Goal: Transaction & Acquisition: Purchase product/service

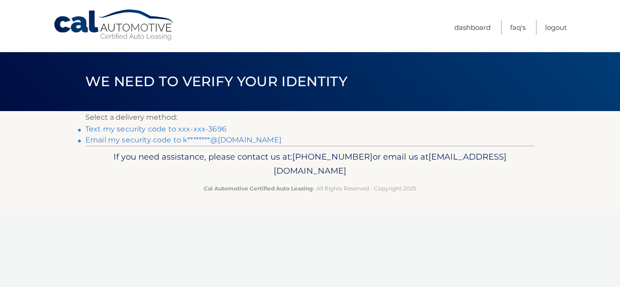
click at [186, 132] on link "Text my security code to xxx-xxx-3696" at bounding box center [155, 129] width 141 height 9
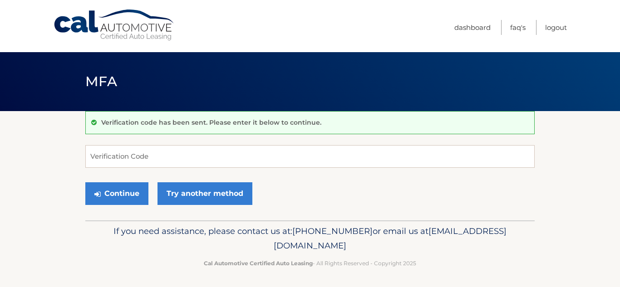
click at [186, 132] on div "Verification code has been sent. Please enter it below to continue." at bounding box center [309, 122] width 449 height 23
click at [163, 158] on input "Verification Code" at bounding box center [309, 156] width 449 height 23
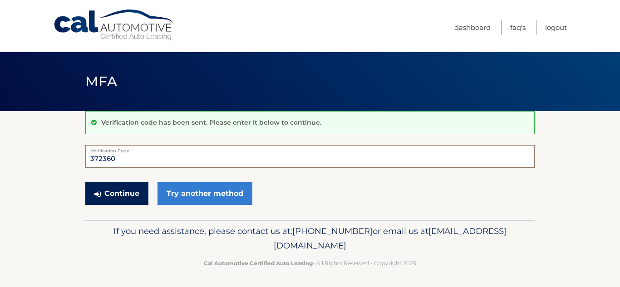
type input "372360"
click at [140, 190] on button "Continue" at bounding box center [116, 193] width 63 height 23
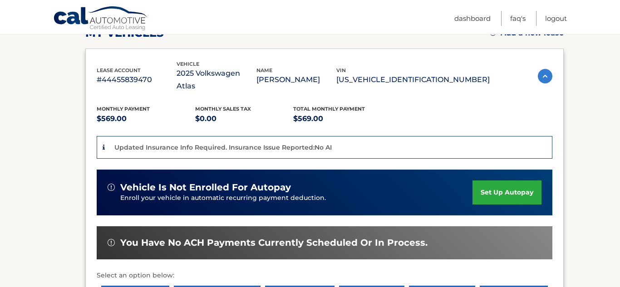
scroll to position [141, 0]
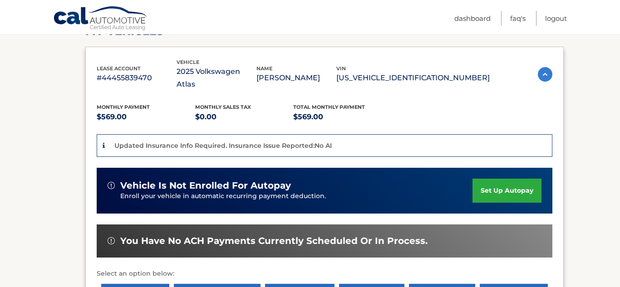
click at [300, 142] on p "Updated Insurance Info Required. Insurance Issue Reported:No AI" at bounding box center [222, 146] width 217 height 8
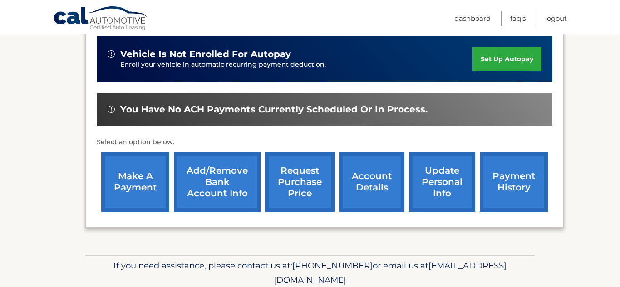
scroll to position [272, 0]
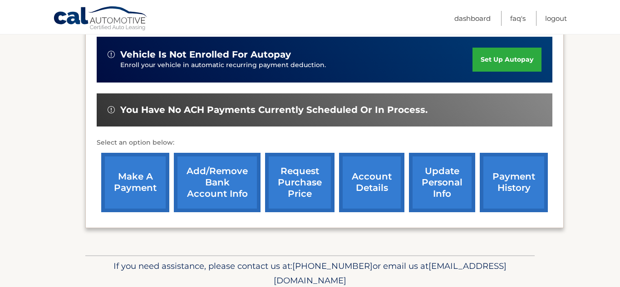
click at [518, 177] on link "payment history" at bounding box center [514, 182] width 68 height 59
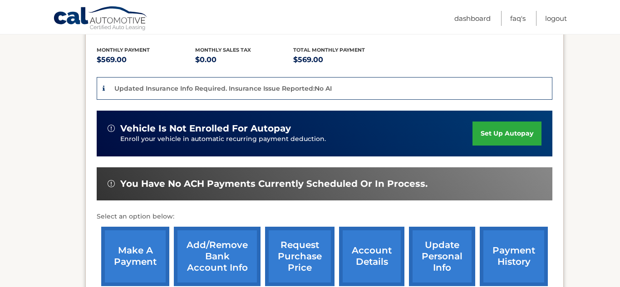
scroll to position [203, 0]
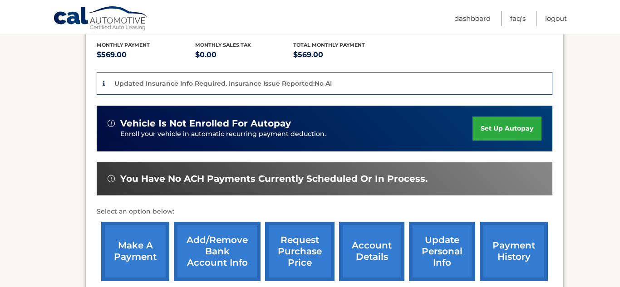
click at [130, 234] on link "make a payment" at bounding box center [135, 251] width 68 height 59
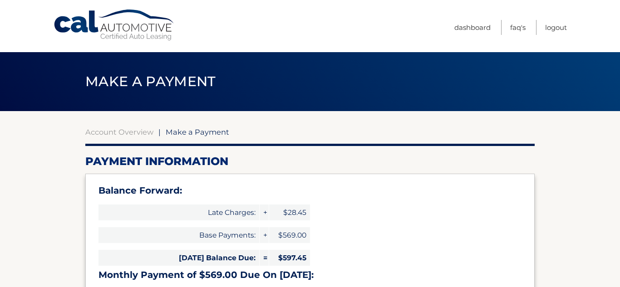
select select "ZTRkZDVjMzktNDAwNS00NGY5LTg2NjctMDA5YzgzNDM3NmNk"
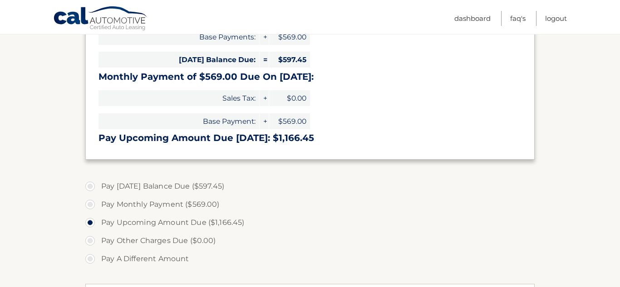
scroll to position [201, 0]
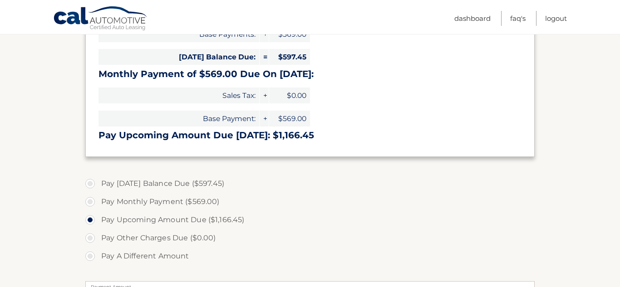
click at [89, 183] on label "Pay Today's Balance Due ($597.45)" at bounding box center [309, 184] width 449 height 18
click at [89, 183] on input "Pay Today's Balance Due ($597.45)" at bounding box center [93, 182] width 9 height 15
radio input "true"
type input "597.45"
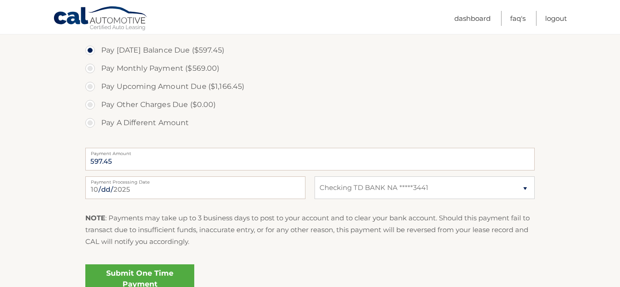
scroll to position [339, 0]
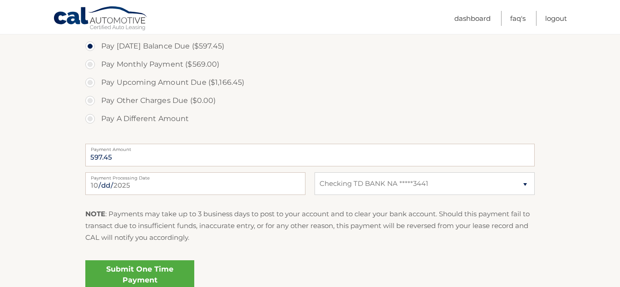
click at [164, 269] on link "Submit One Time Payment" at bounding box center [139, 274] width 109 height 29
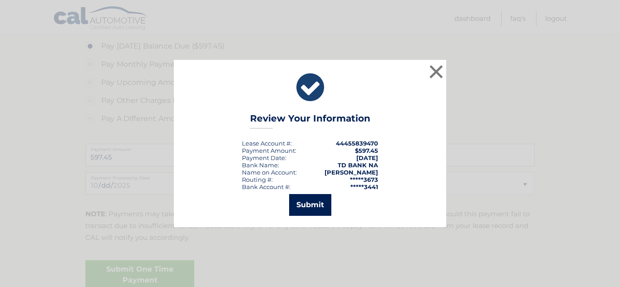
click at [328, 211] on button "Submit" at bounding box center [310, 205] width 42 height 22
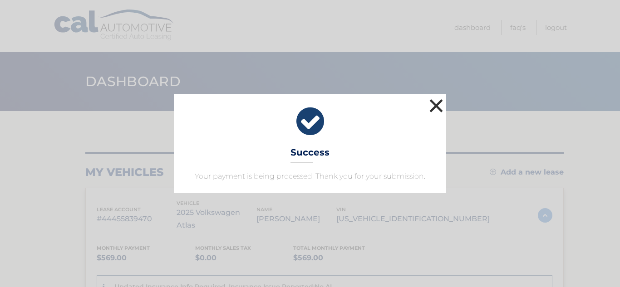
click at [443, 112] on button "×" at bounding box center [436, 106] width 18 height 18
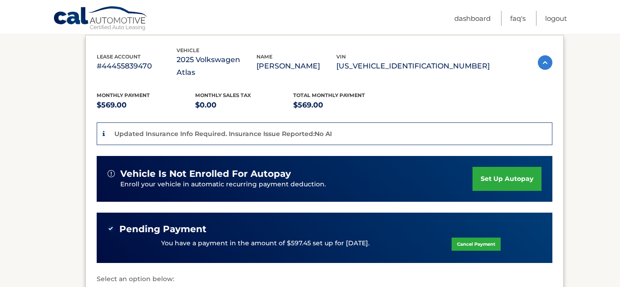
scroll to position [269, 0]
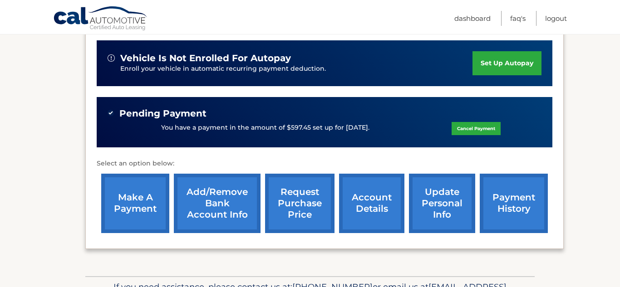
click at [510, 207] on link "payment history" at bounding box center [514, 203] width 68 height 59
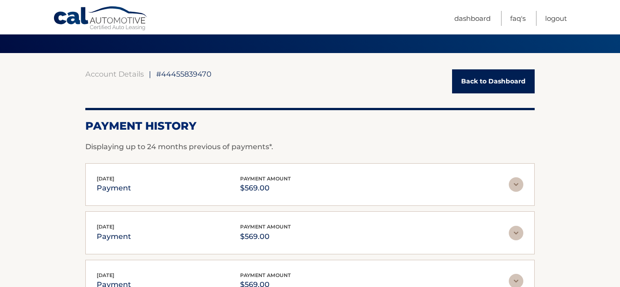
scroll to position [55, 0]
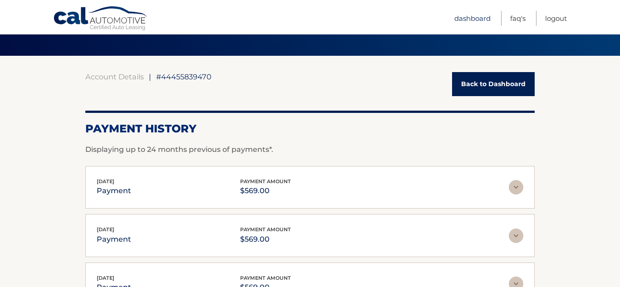
click at [471, 16] on link "Dashboard" at bounding box center [472, 18] width 36 height 15
click at [507, 75] on link "Back to Dashboard" at bounding box center [493, 84] width 83 height 24
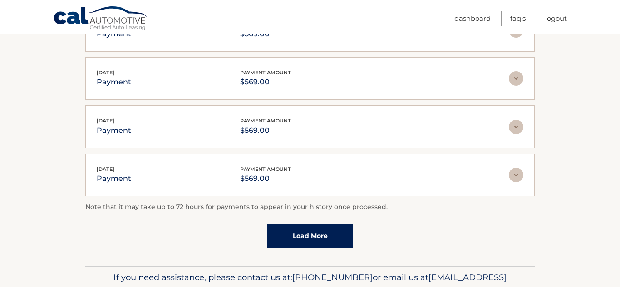
scroll to position [309, 0]
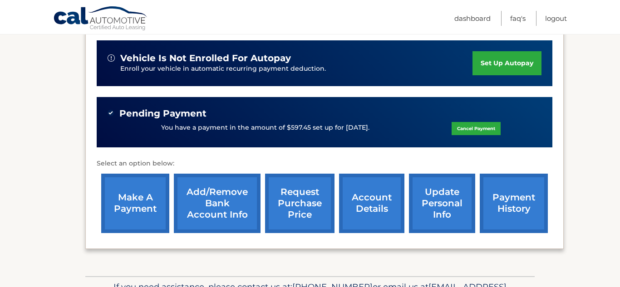
scroll to position [269, 0]
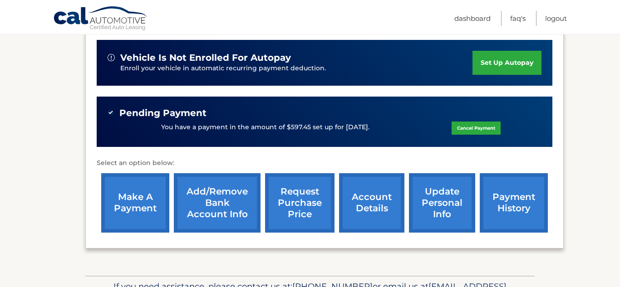
click at [519, 201] on link "payment history" at bounding box center [514, 202] width 68 height 59
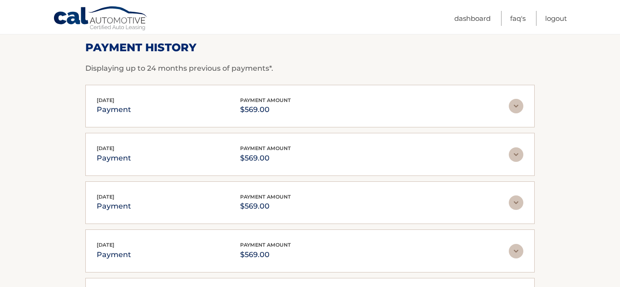
scroll to position [135, 0]
